Goal: Task Accomplishment & Management: Complete application form

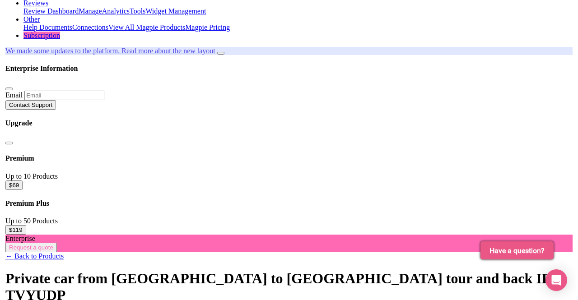
scroll to position [180, 0]
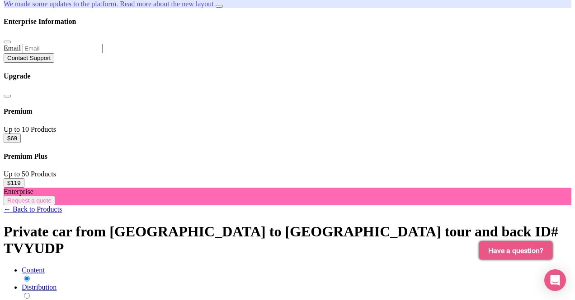
select select "0"
type input "Da Nang"
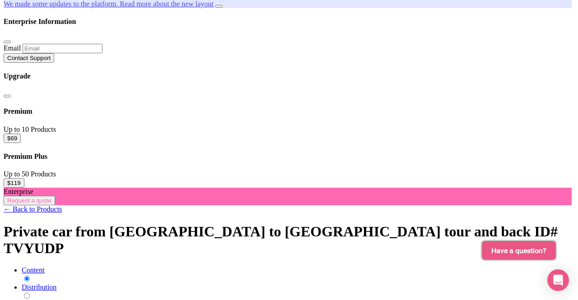
type input "[GEOGRAPHIC_DATA], [STREET_ADDRESS][PERSON_NAME][PERSON_NAME]"
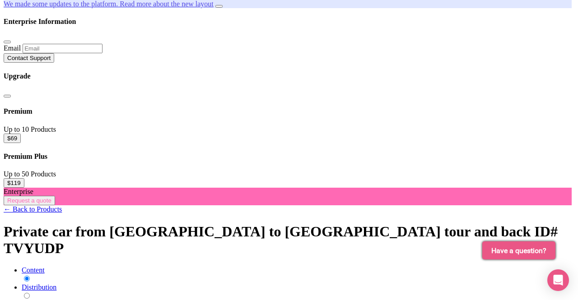
select select "ea79f743-3d66-48ab-bfda-74cf0bcc25d1"
